Goal: Task Accomplishment & Management: Manage account settings

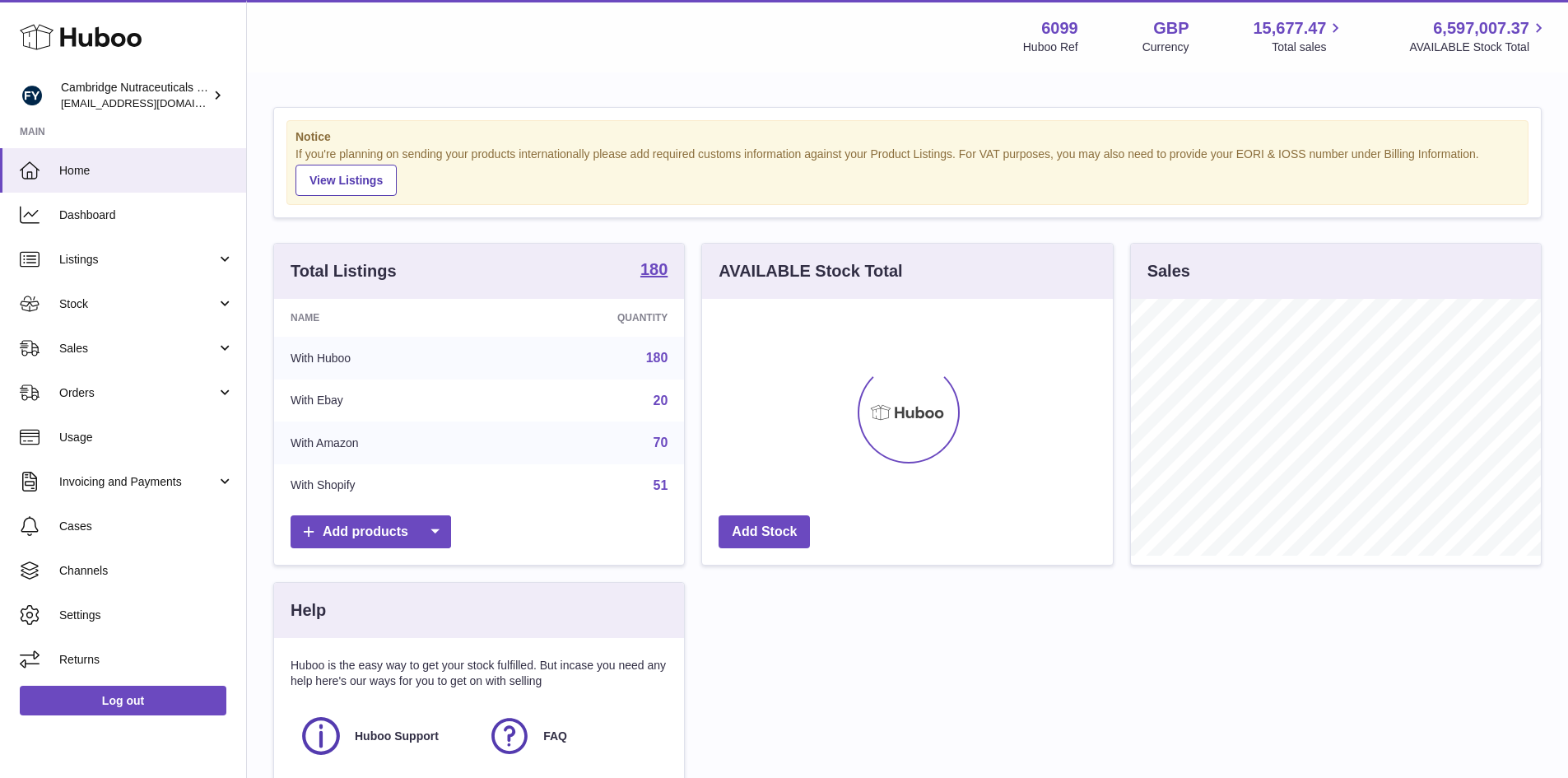
scroll to position [257, 411]
click at [110, 318] on link "Stock" at bounding box center [123, 303] width 246 height 44
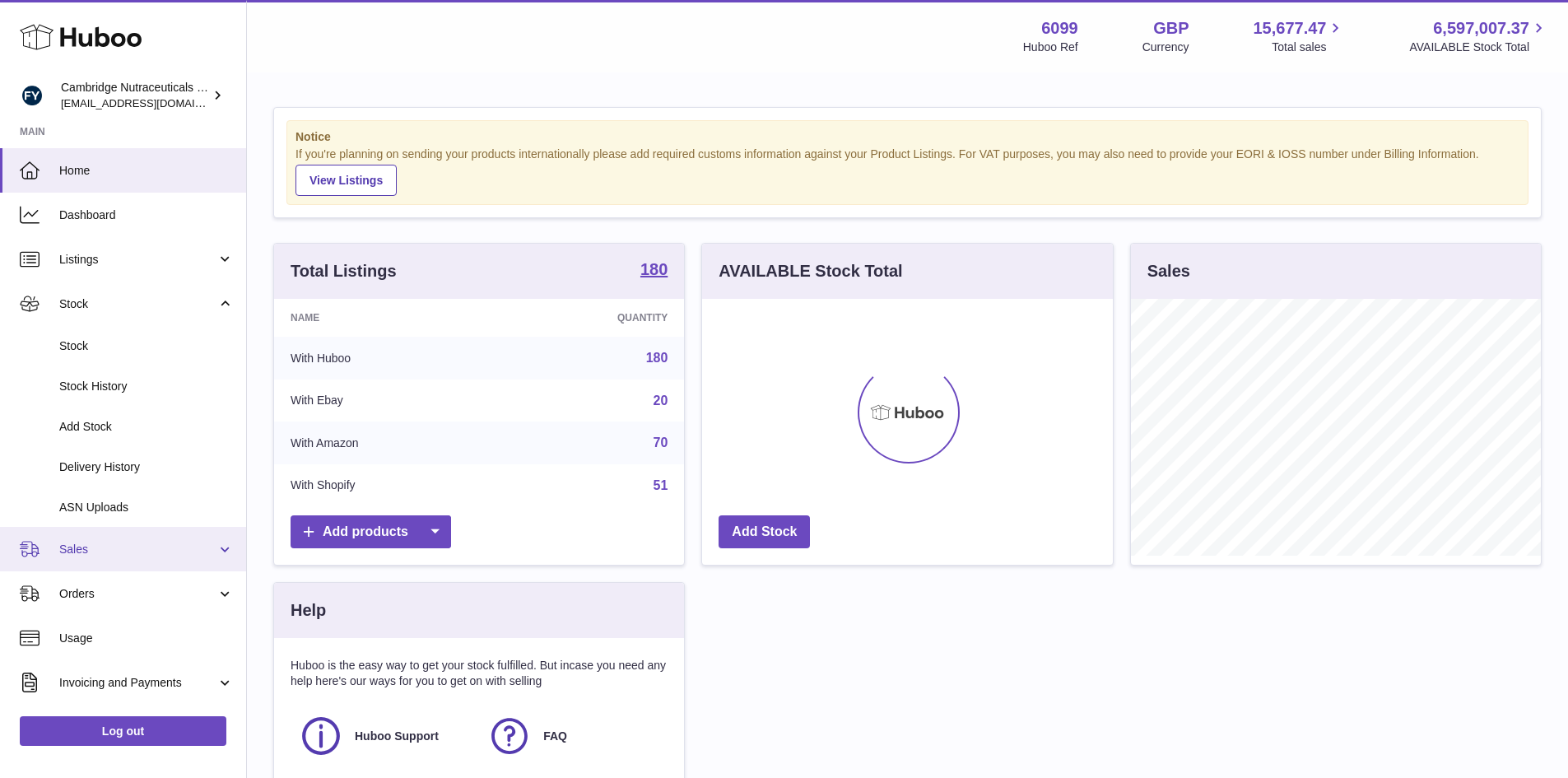
click at [138, 552] on span "Sales" at bounding box center [138, 549] width 157 height 16
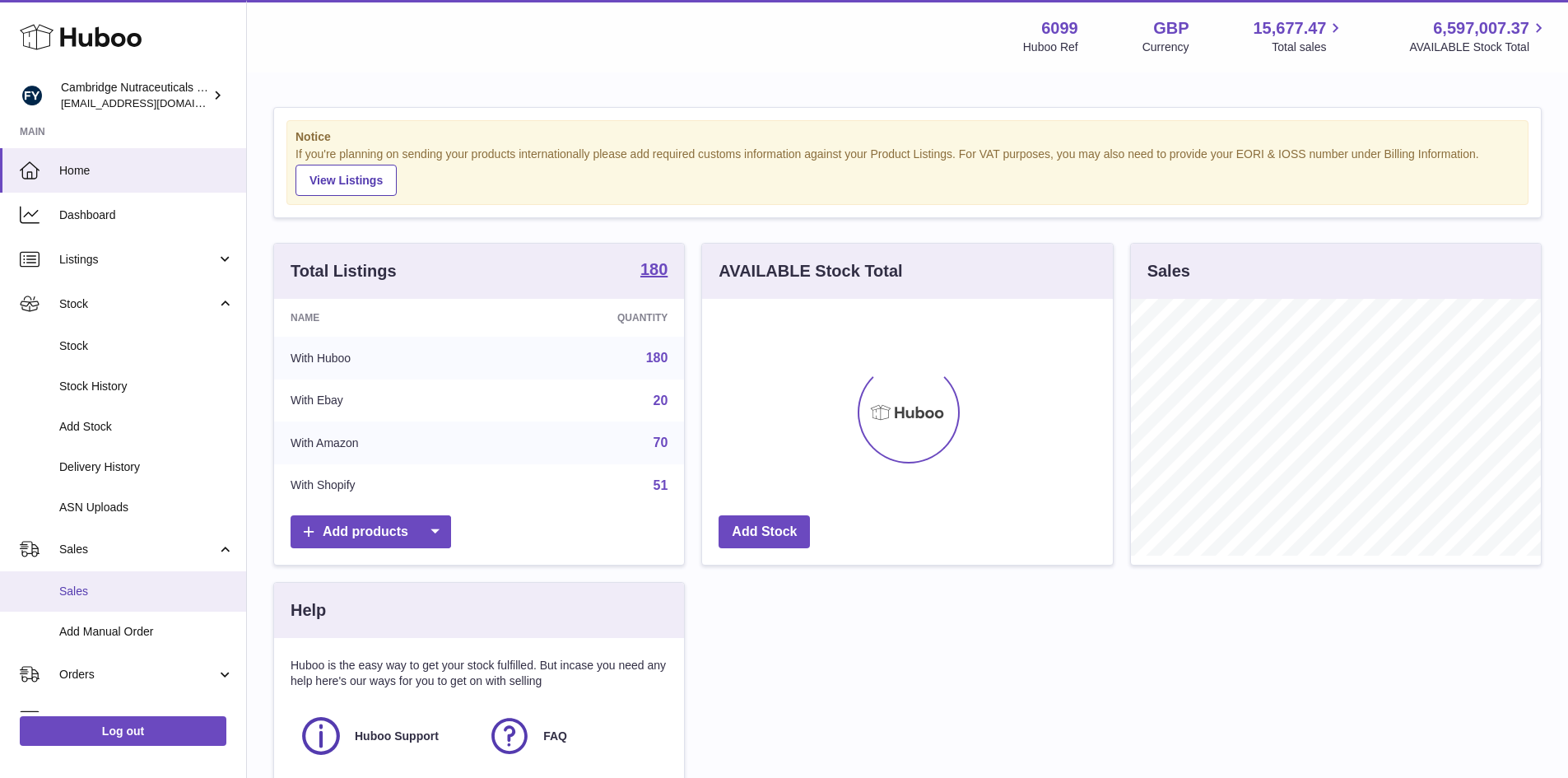
click at [138, 591] on span "Sales" at bounding box center [146, 591] width 174 height 16
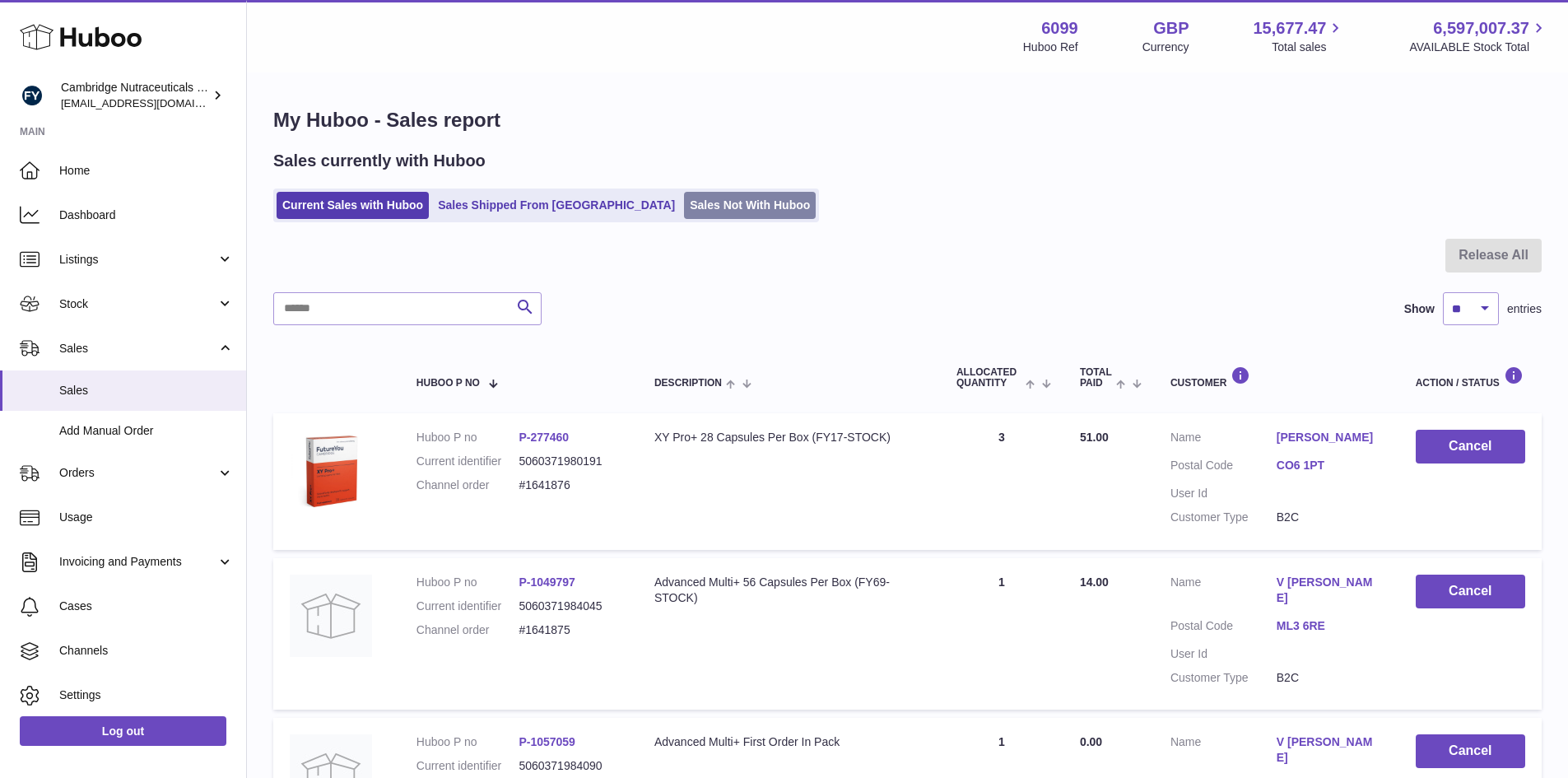
click at [683, 215] on link "Sales Not With Huboo" at bounding box center [749, 205] width 132 height 27
